Goal: Information Seeking & Learning: Learn about a topic

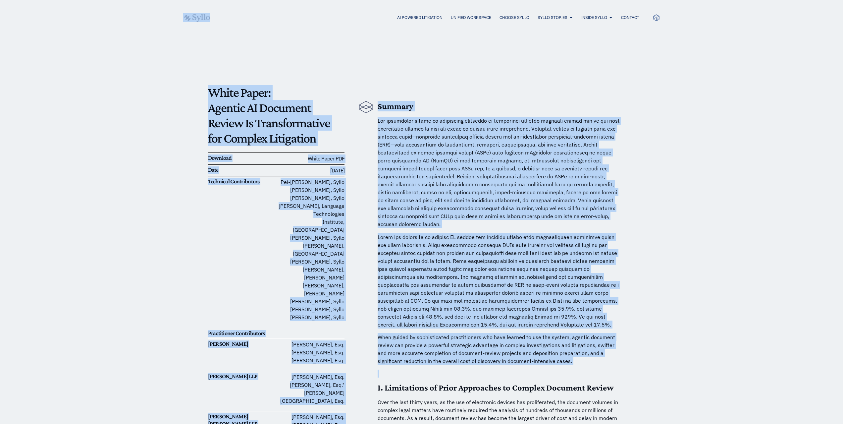
drag, startPoint x: 562, startPoint y: 359, endPoint x: 72, endPoint y: -2, distance: 608.2
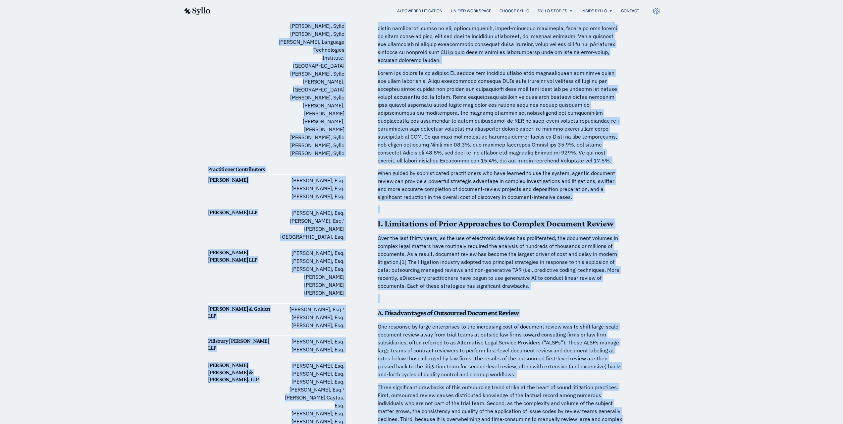
scroll to position [167, 0]
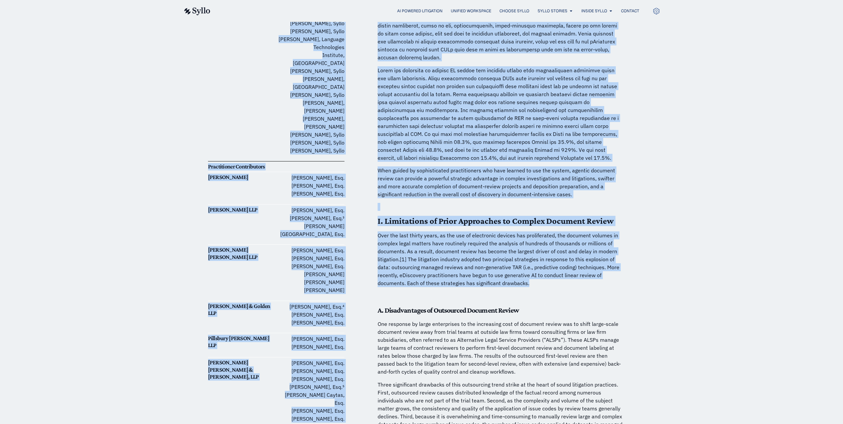
drag, startPoint x: 14, startPoint y: 39, endPoint x: 771, endPoint y: 275, distance: 792.8
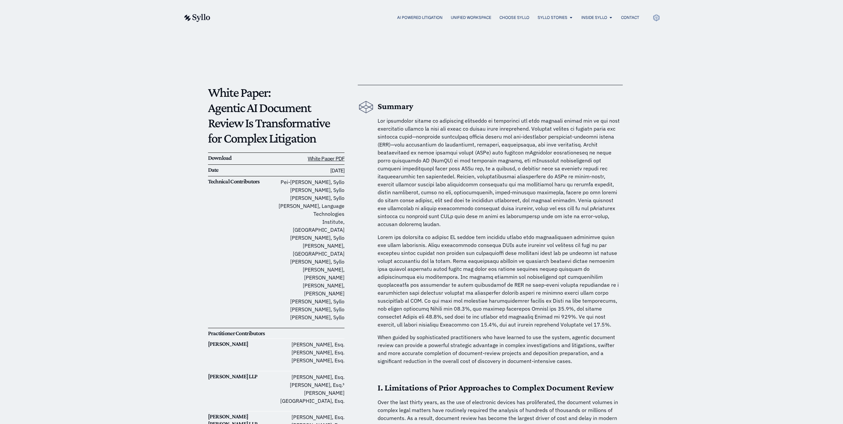
drag, startPoint x: 208, startPoint y: 91, endPoint x: 350, endPoint y: 299, distance: 251.9
click at [426, 289] on p at bounding box center [500, 280] width 245 height 95
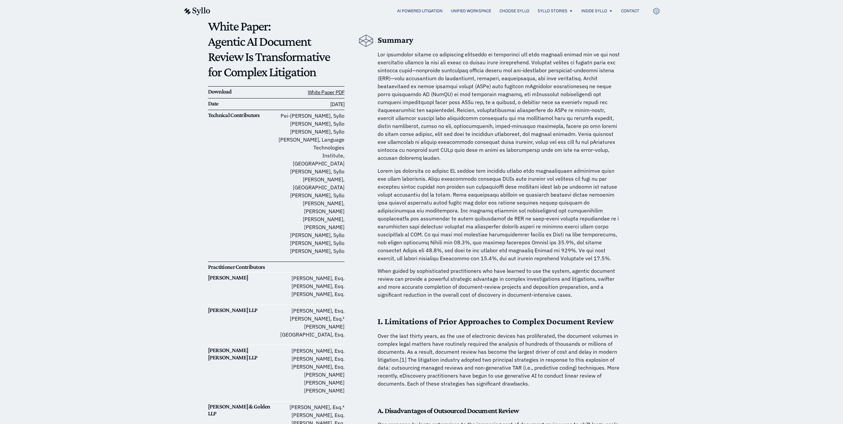
click at [597, 189] on p at bounding box center [500, 214] width 245 height 95
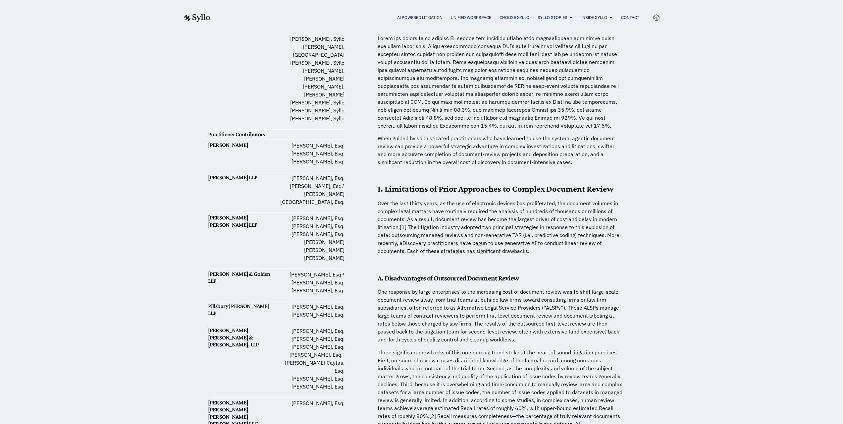
scroll to position [0, 0]
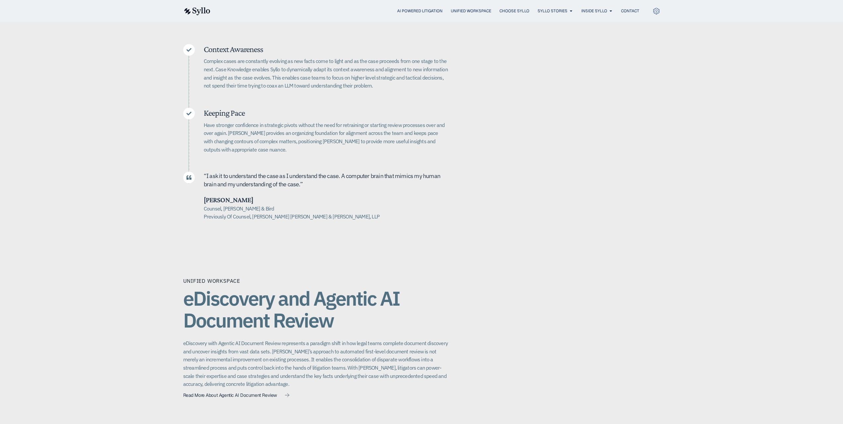
scroll to position [464, 0]
